Goal: Check status: Check status

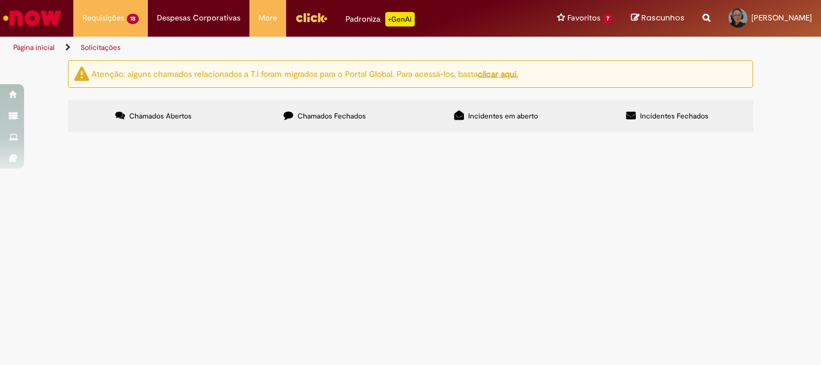
scroll to position [120, 0]
click at [0, 0] on span "R13576651" at bounding box center [0, 0] width 0 height 0
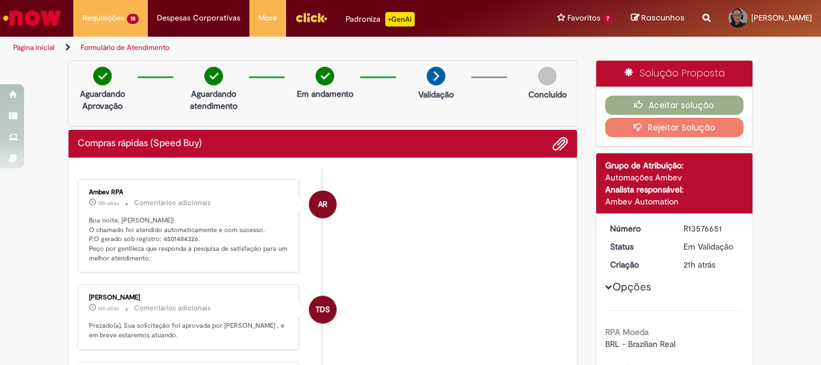
drag, startPoint x: 191, startPoint y: 171, endPoint x: 156, endPoint y: 169, distance: 34.3
click at [203, 236] on p "Boa noite, [PERSON_NAME]! O chamado foi atendido automaticamente e com sucesso.…" at bounding box center [189, 239] width 200 height 47
drag, startPoint x: 189, startPoint y: 238, endPoint x: 157, endPoint y: 238, distance: 32.5
click at [157, 238] on p "Boa noite, [PERSON_NAME]! O chamado foi atendido automaticamente e com sucesso.…" at bounding box center [189, 239] width 200 height 47
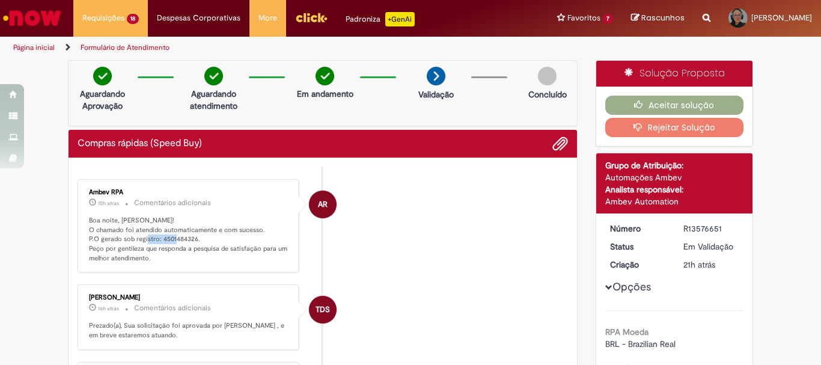
drag, startPoint x: 191, startPoint y: 238, endPoint x: 156, endPoint y: 238, distance: 34.9
click at [156, 238] on p "Boa noite, [PERSON_NAME]! O chamado foi atendido automaticamente e com sucesso.…" at bounding box center [189, 239] width 200 height 47
copy p "4501484326"
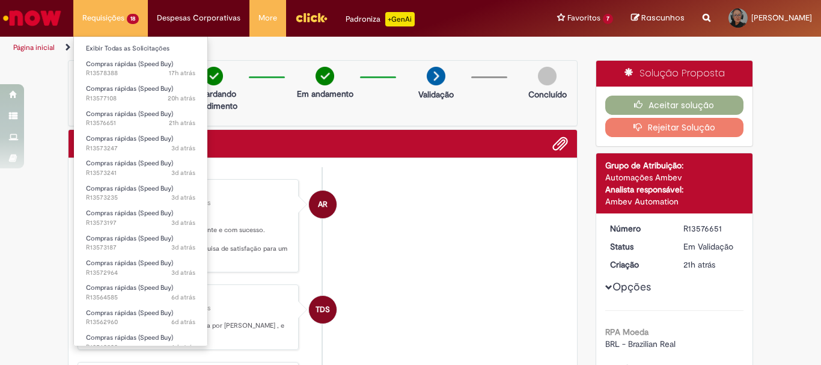
click at [120, 24] on li "Requisições 18 Exibir Todas as Solicitações Compras rápidas (Speed Buy) 17h atr…" at bounding box center [110, 18] width 75 height 36
click at [124, 50] on link "Exibir Todas as Solicitações" at bounding box center [140, 48] width 133 height 13
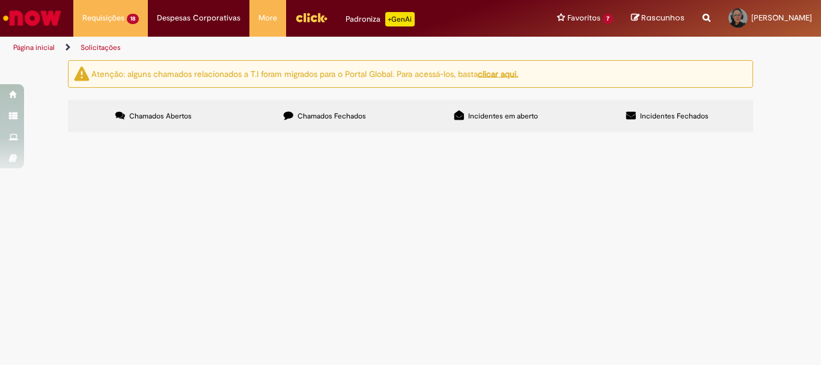
click at [0, 0] on span "R13577108" at bounding box center [0, 0] width 0 height 0
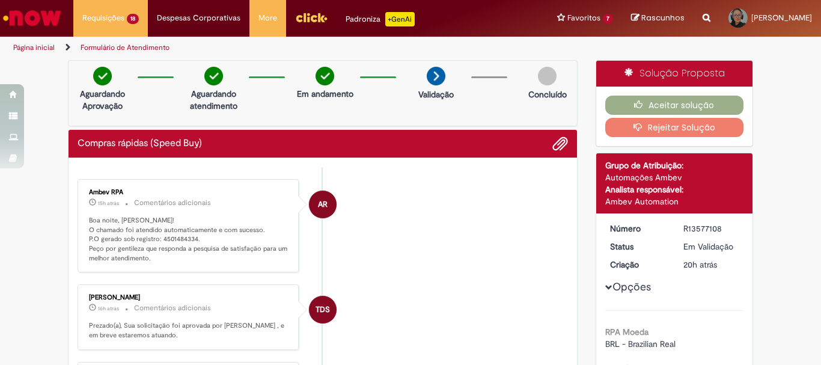
drag, startPoint x: 191, startPoint y: 169, endPoint x: 168, endPoint y: 198, distance: 37.6
click at [197, 237] on p "Boa noite, [PERSON_NAME]! O chamado foi atendido automaticamente e com sucesso.…" at bounding box center [189, 239] width 200 height 47
drag, startPoint x: 191, startPoint y: 239, endPoint x: 157, endPoint y: 239, distance: 34.3
click at [157, 239] on p "Boa noite, [PERSON_NAME]! O chamado foi atendido automaticamente e com sucesso.…" at bounding box center [189, 239] width 200 height 47
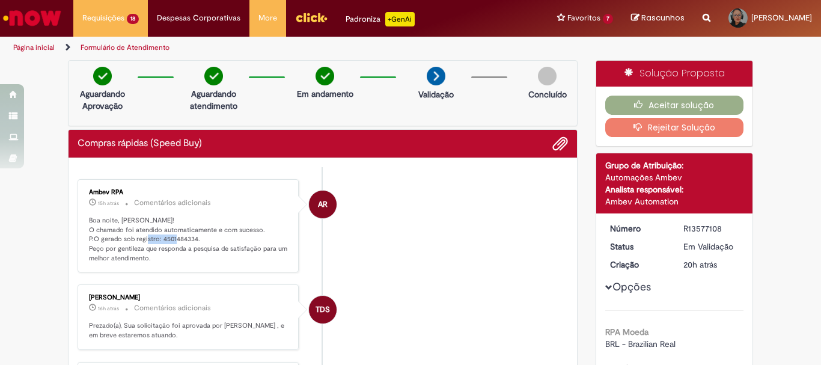
copy p "4501484334"
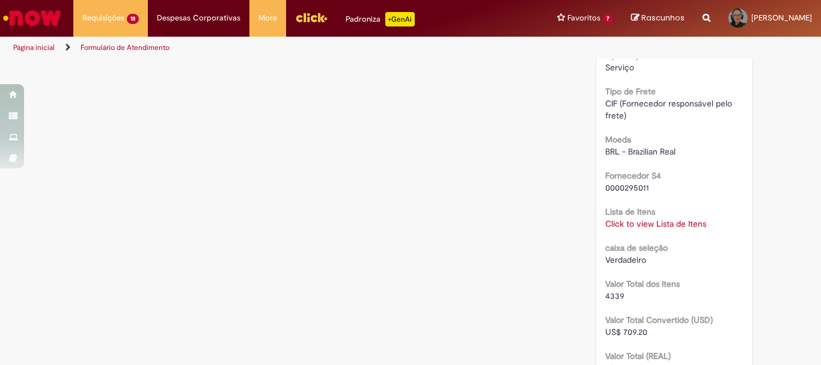
scroll to position [1322, 0]
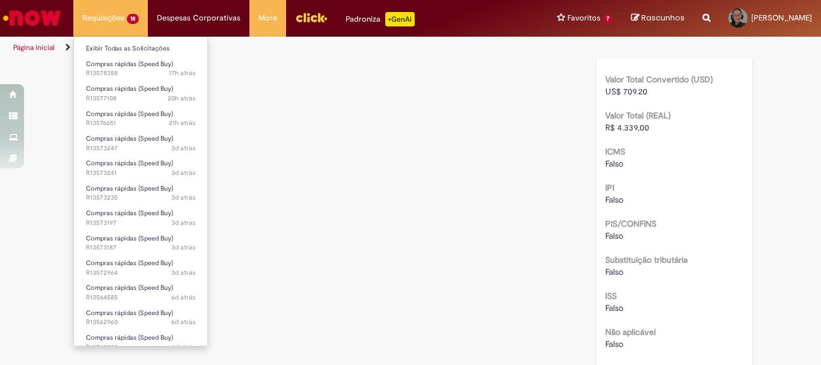
click at [105, 23] on li "Requisições 18 Exibir Todas as Solicitações Compras rápidas (Speed Buy) 17h atr…" at bounding box center [110, 18] width 75 height 36
click at [126, 52] on link "Exibir Todas as Solicitações" at bounding box center [140, 48] width 133 height 13
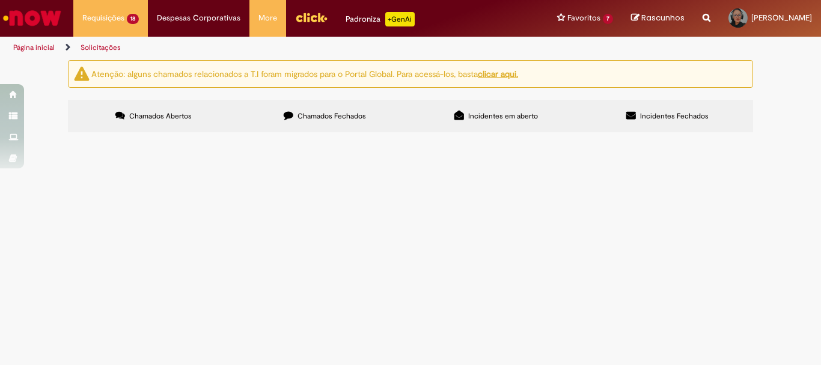
scroll to position [180, 0]
click at [0, 0] on span "R13573235" at bounding box center [0, 0] width 0 height 0
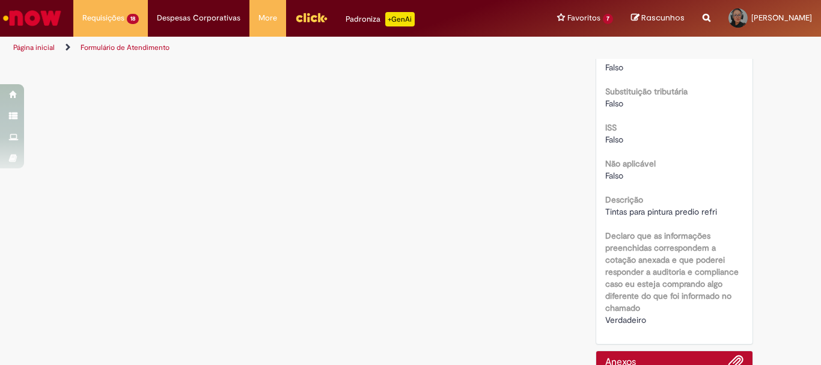
scroll to position [1594, 0]
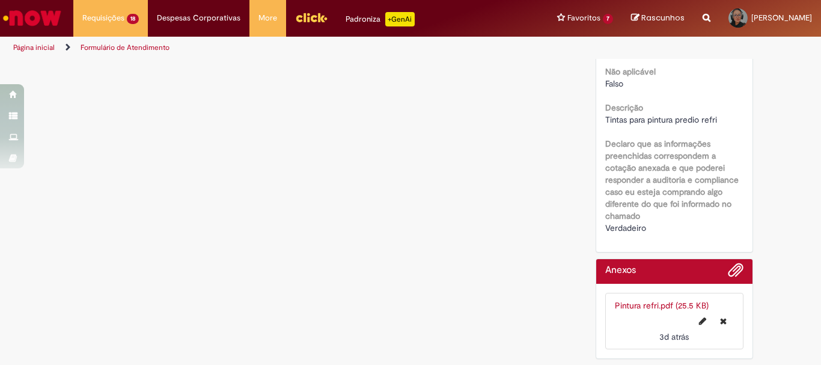
click at [636, 310] on link "Pintura refri.pdf (25.5 KB)" at bounding box center [662, 305] width 94 height 11
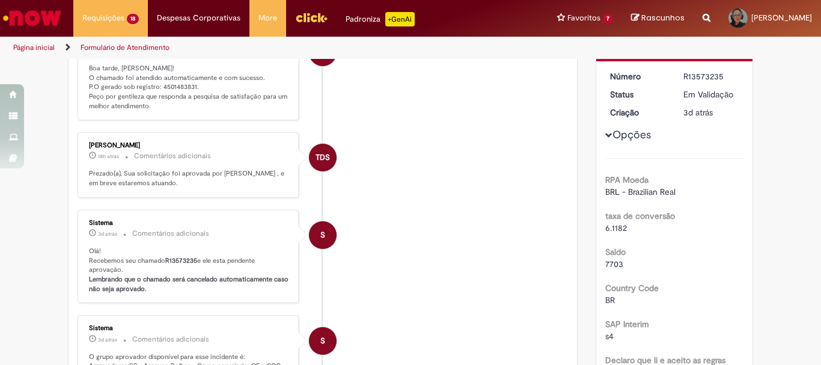
scroll to position [0, 0]
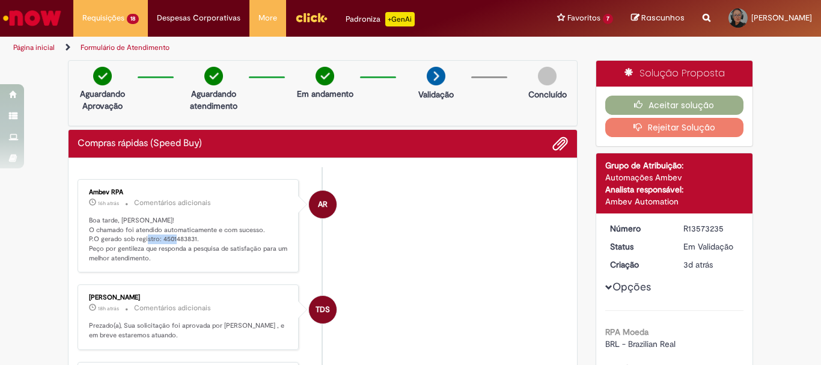
drag, startPoint x: 190, startPoint y: 239, endPoint x: 157, endPoint y: 239, distance: 32.5
click at [157, 239] on p "Boa tarde, [PERSON_NAME]! O chamado foi atendido automaticamente e com sucesso.…" at bounding box center [189, 239] width 200 height 47
copy p "4501483831"
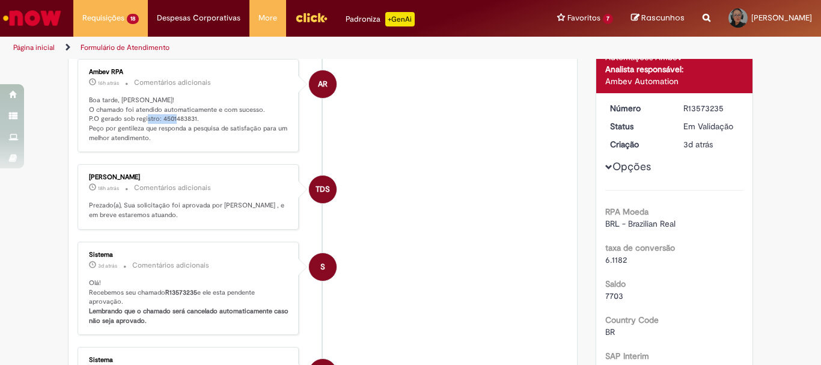
copy p "4501483831"
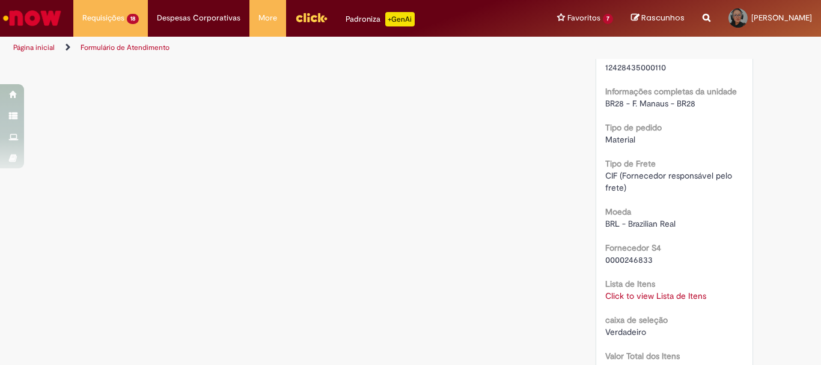
scroll to position [1142, 0]
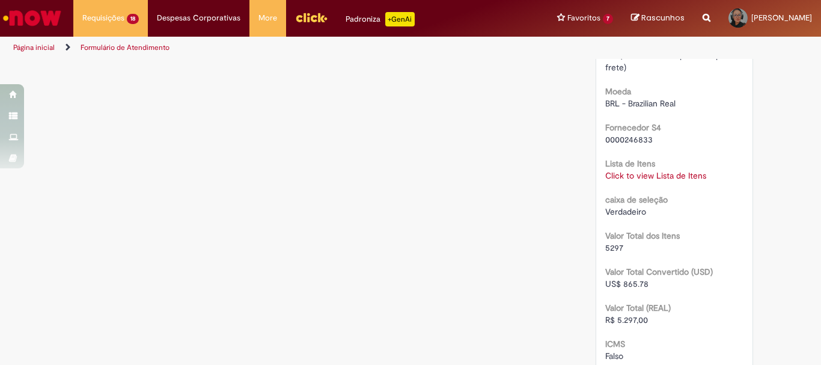
click at [628, 177] on link "Click to view Lista de Itens" at bounding box center [655, 175] width 101 height 11
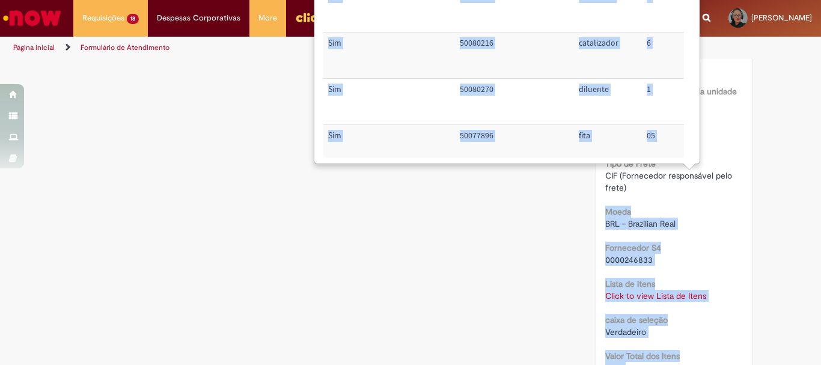
drag, startPoint x: 682, startPoint y: 153, endPoint x: 641, endPoint y: 193, distance: 57.8
click at [673, 184] on body "Pular para o conteúdo da página Requisições 18 Exibir Todas as Solicitações Com…" at bounding box center [410, 182] width 821 height 365
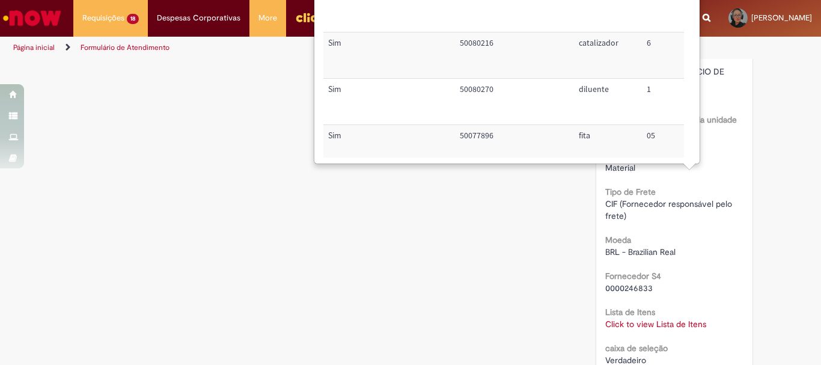
scroll to position [1046, 0]
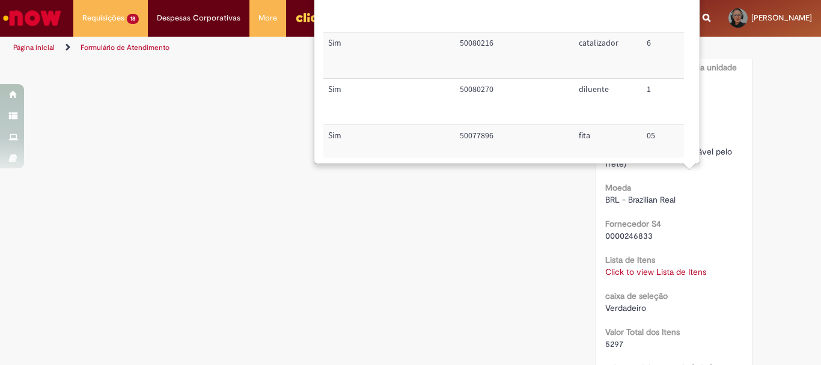
drag, startPoint x: 690, startPoint y: 25, endPoint x: 617, endPoint y: 73, distance: 87.5
click at [618, 73] on div "× Trigger Tipo de Pedido = Material Código SAP Material / Serviço Descrição Qua…" at bounding box center [506, 37] width 367 height 240
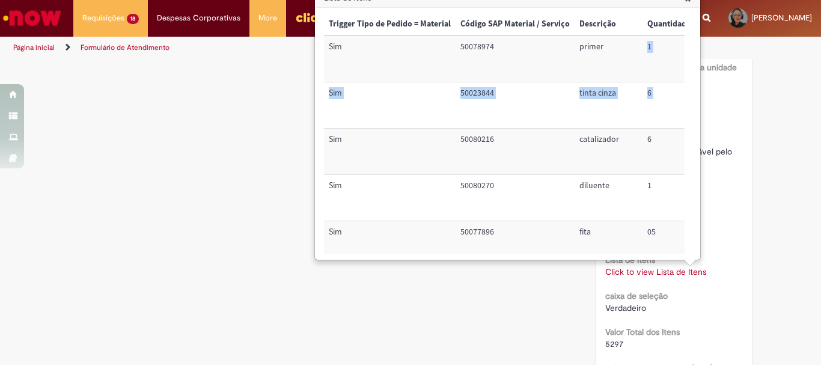
click at [558, 84] on td "50023844" at bounding box center [515, 105] width 119 height 46
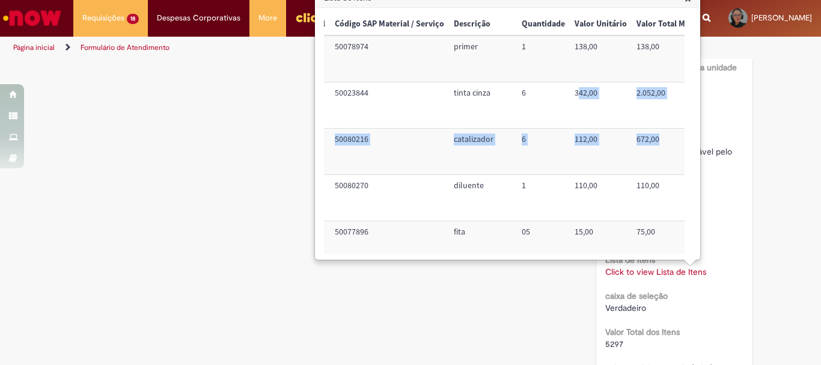
drag, startPoint x: 685, startPoint y: 98, endPoint x: 680, endPoint y: 142, distance: 44.2
click at [680, 142] on div "× Trigger Tipo de Pedido = Material Código SAP Material / Serviço Descrição Qua…" at bounding box center [507, 133] width 367 height 240
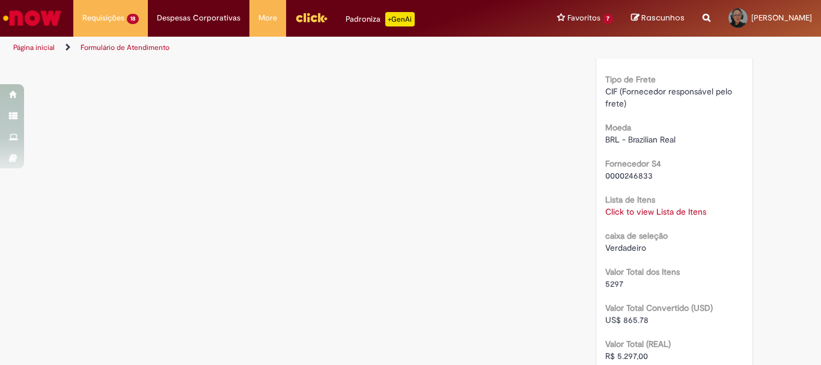
scroll to position [1046, 0]
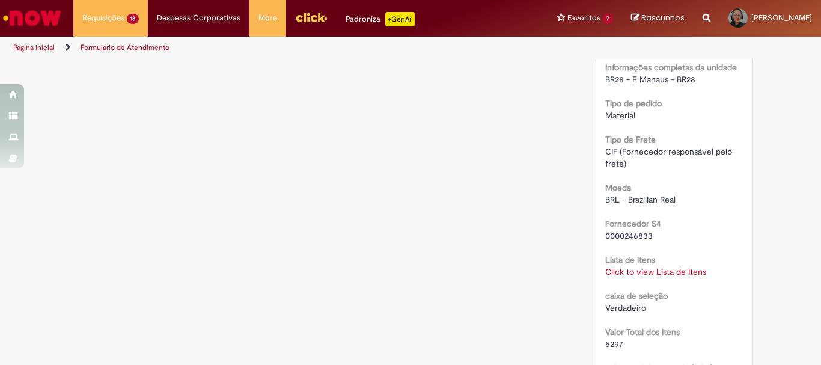
click at [647, 272] on link "Click to view Lista de Itens" at bounding box center [655, 271] width 101 height 11
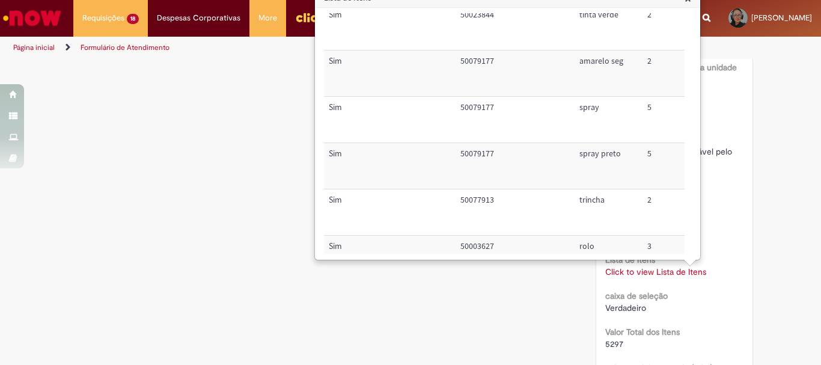
scroll to position [589, 0]
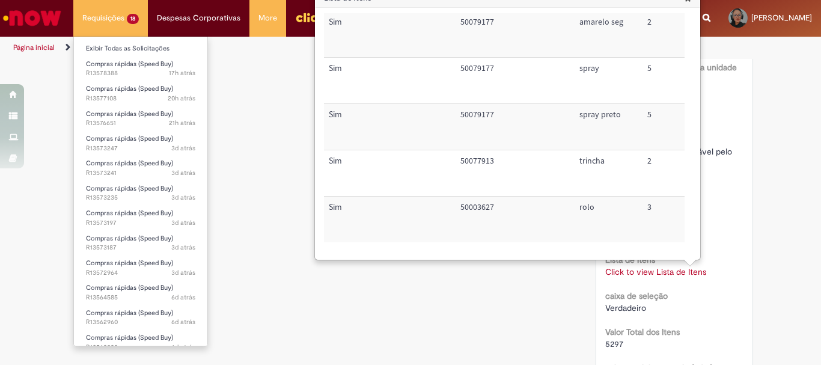
click at [121, 25] on li "Requisições 18 Exibir Todas as Solicitações Compras rápidas (Speed Buy) 17h atr…" at bounding box center [110, 18] width 75 height 36
click at [132, 48] on link "Exibir Todas as Solicitações" at bounding box center [140, 48] width 133 height 13
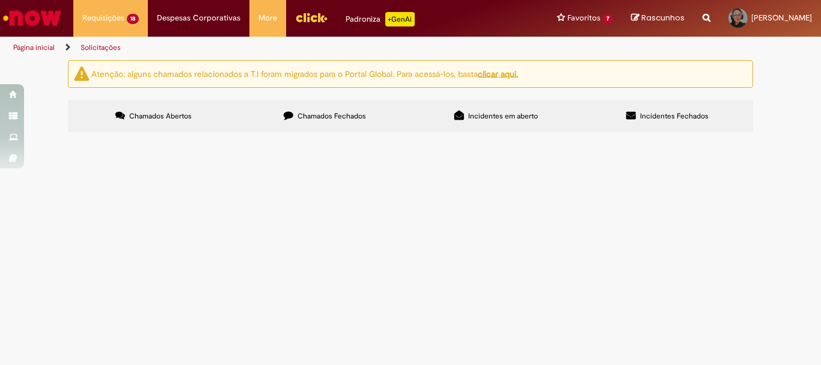
click at [0, 0] on span "R13573241" at bounding box center [0, 0] width 0 height 0
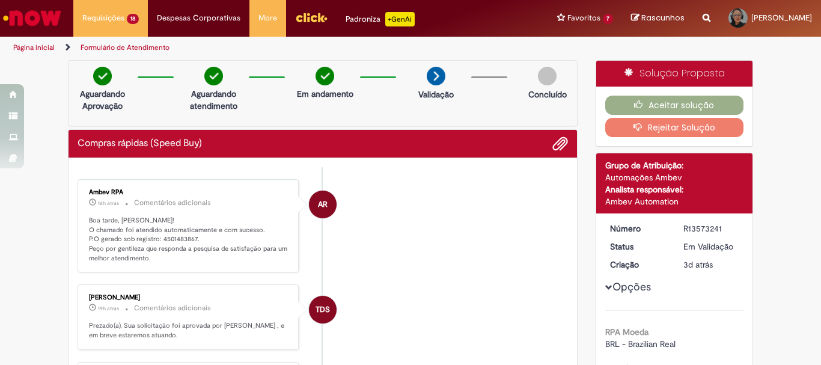
drag, startPoint x: 191, startPoint y: 169, endPoint x: 154, endPoint y: 169, distance: 36.1
drag, startPoint x: 190, startPoint y: 238, endPoint x: 157, endPoint y: 237, distance: 33.1
click at [157, 237] on p "Boa tarde, [PERSON_NAME]! O chamado foi atendido automaticamente e com sucesso.…" at bounding box center [189, 239] width 200 height 47
copy p "4501483867"
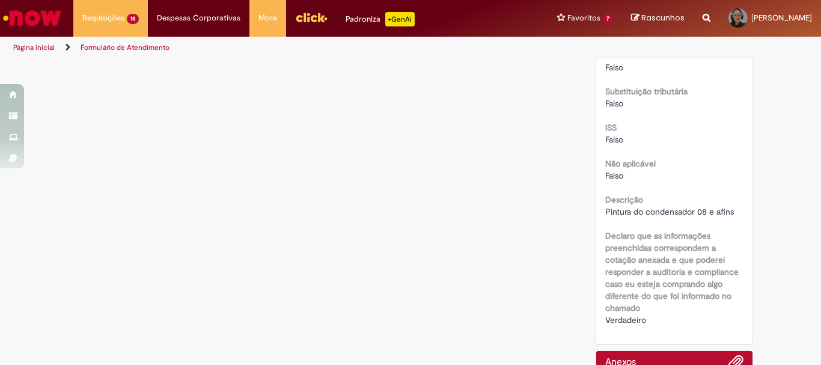
scroll to position [1606, 0]
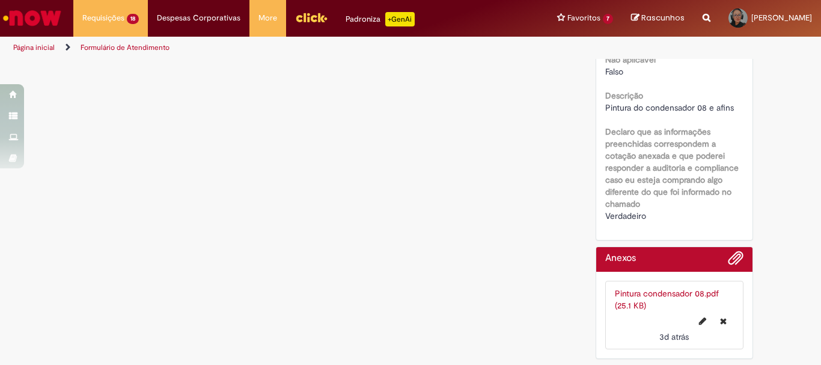
click at [649, 293] on link "Pintura condensador 08.pdf (25.1 KB)" at bounding box center [667, 299] width 104 height 23
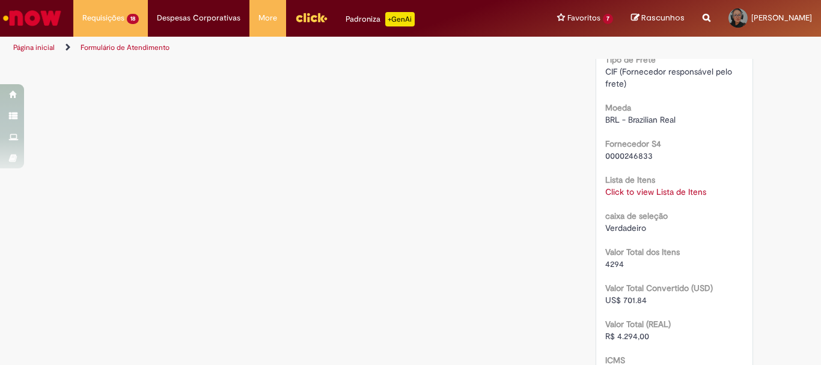
scroll to position [1005, 0]
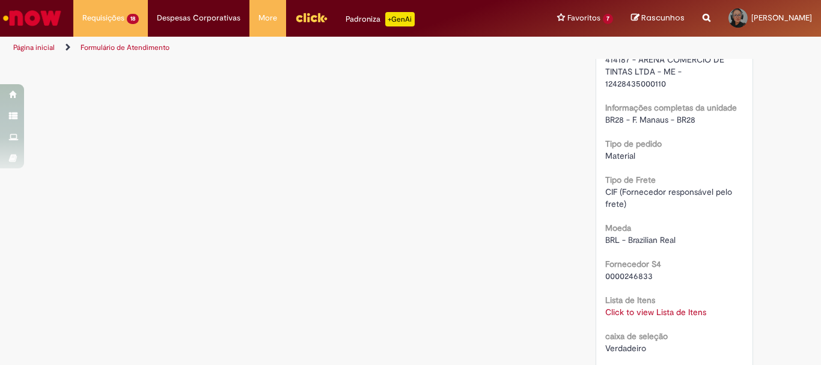
click at [650, 309] on link "Click to view Lista de Itens" at bounding box center [655, 312] width 101 height 11
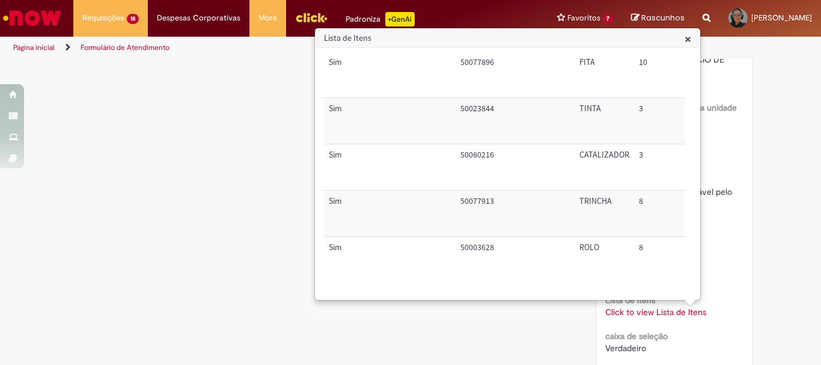
scroll to position [543, 0]
